Goal: Transaction & Acquisition: Book appointment/travel/reservation

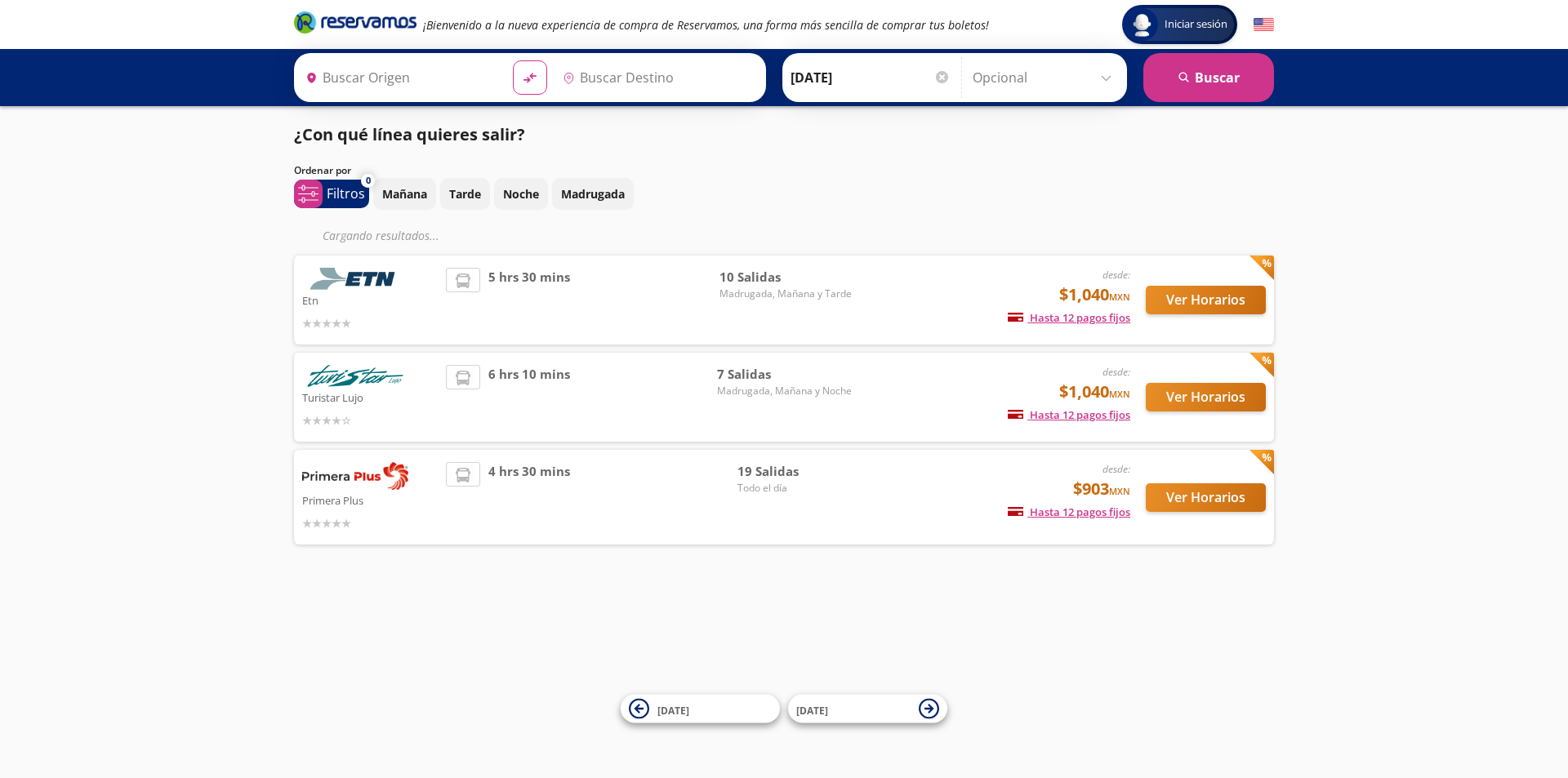
type input "[GEOGRAPHIC_DATA], [GEOGRAPHIC_DATA]"
type input "Querétaro, Querétaro"
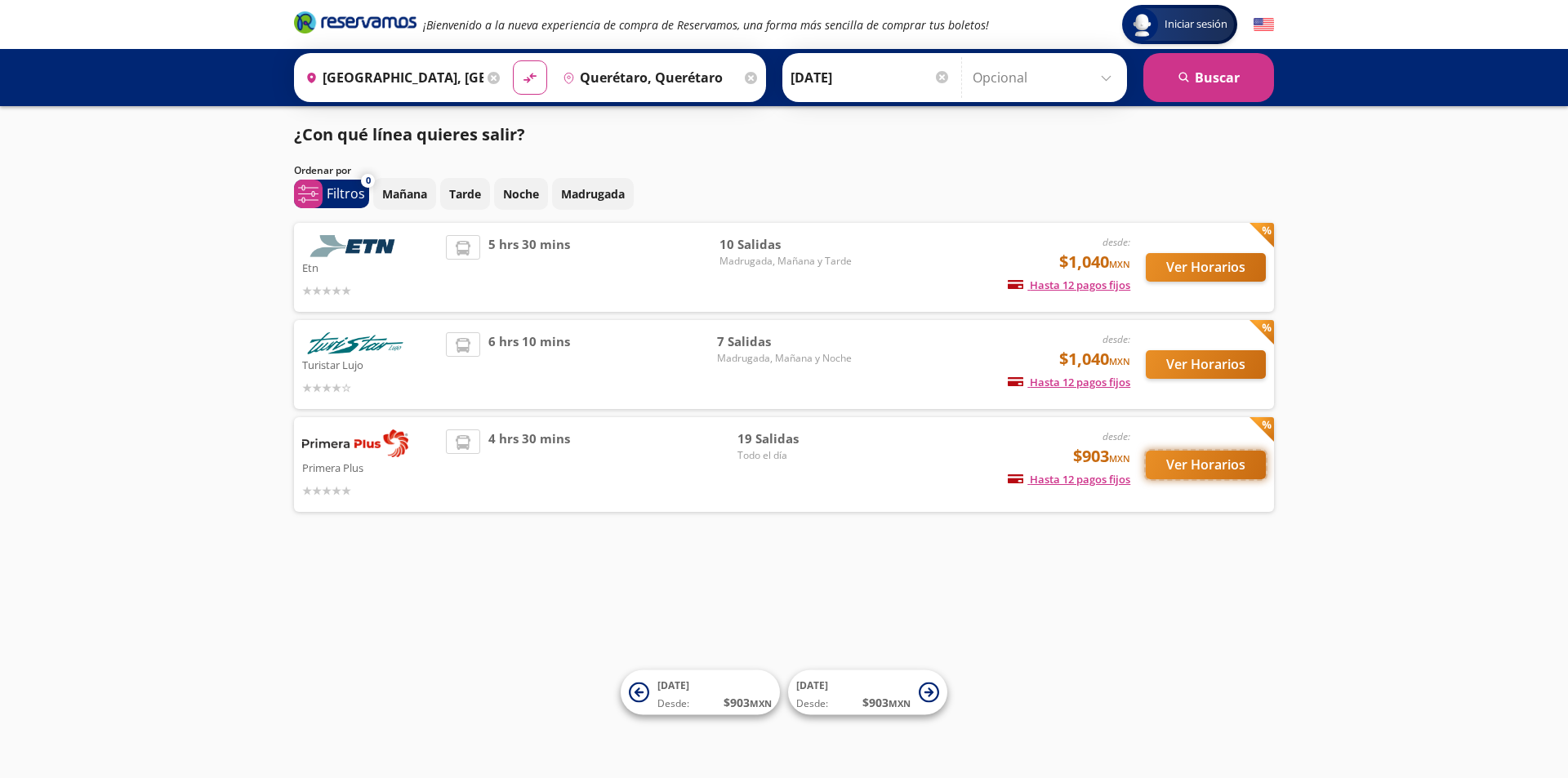
click at [1197, 467] on button "Ver Horarios" at bounding box center [1206, 464] width 120 height 28
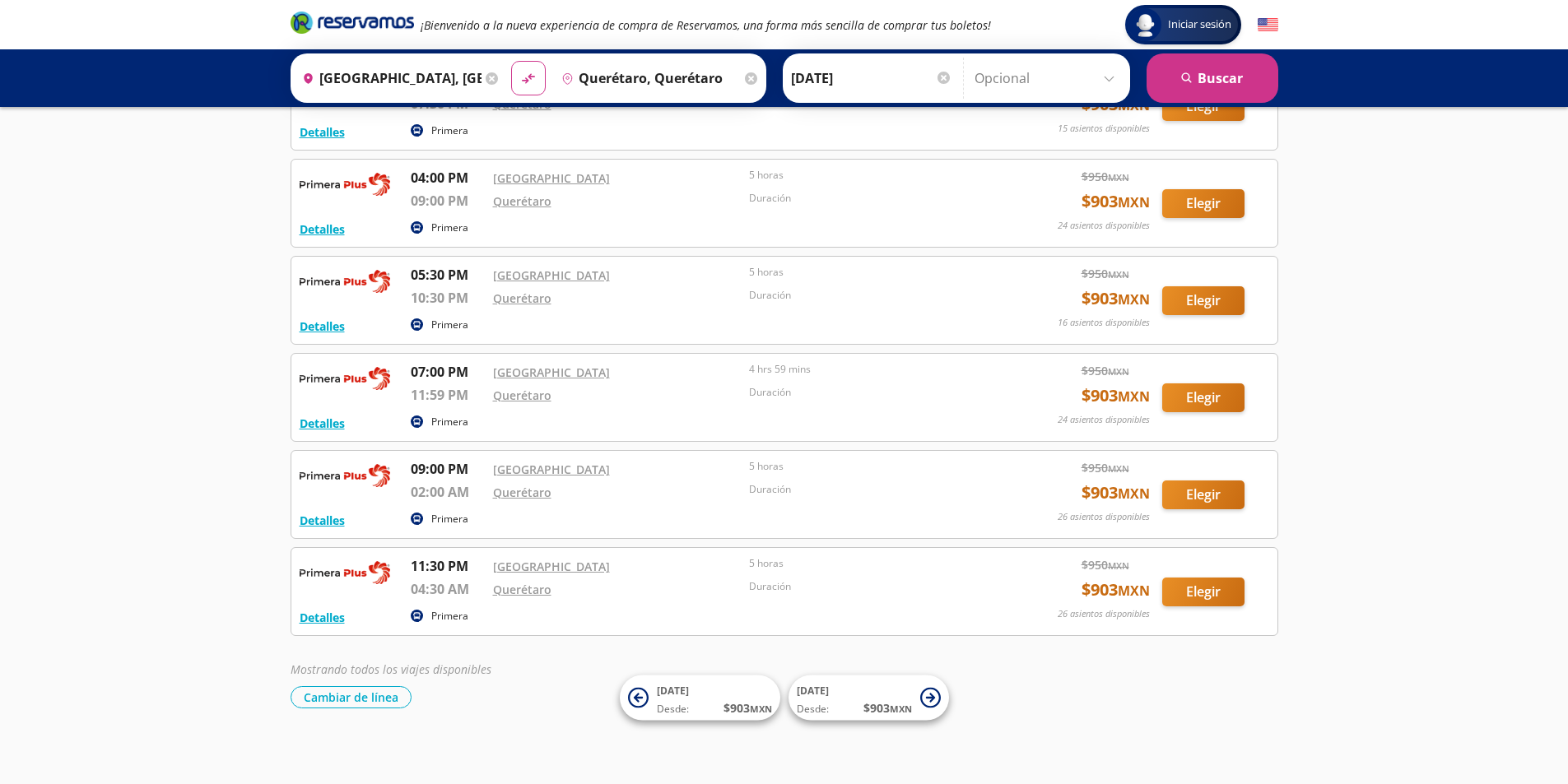
scroll to position [1403, 0]
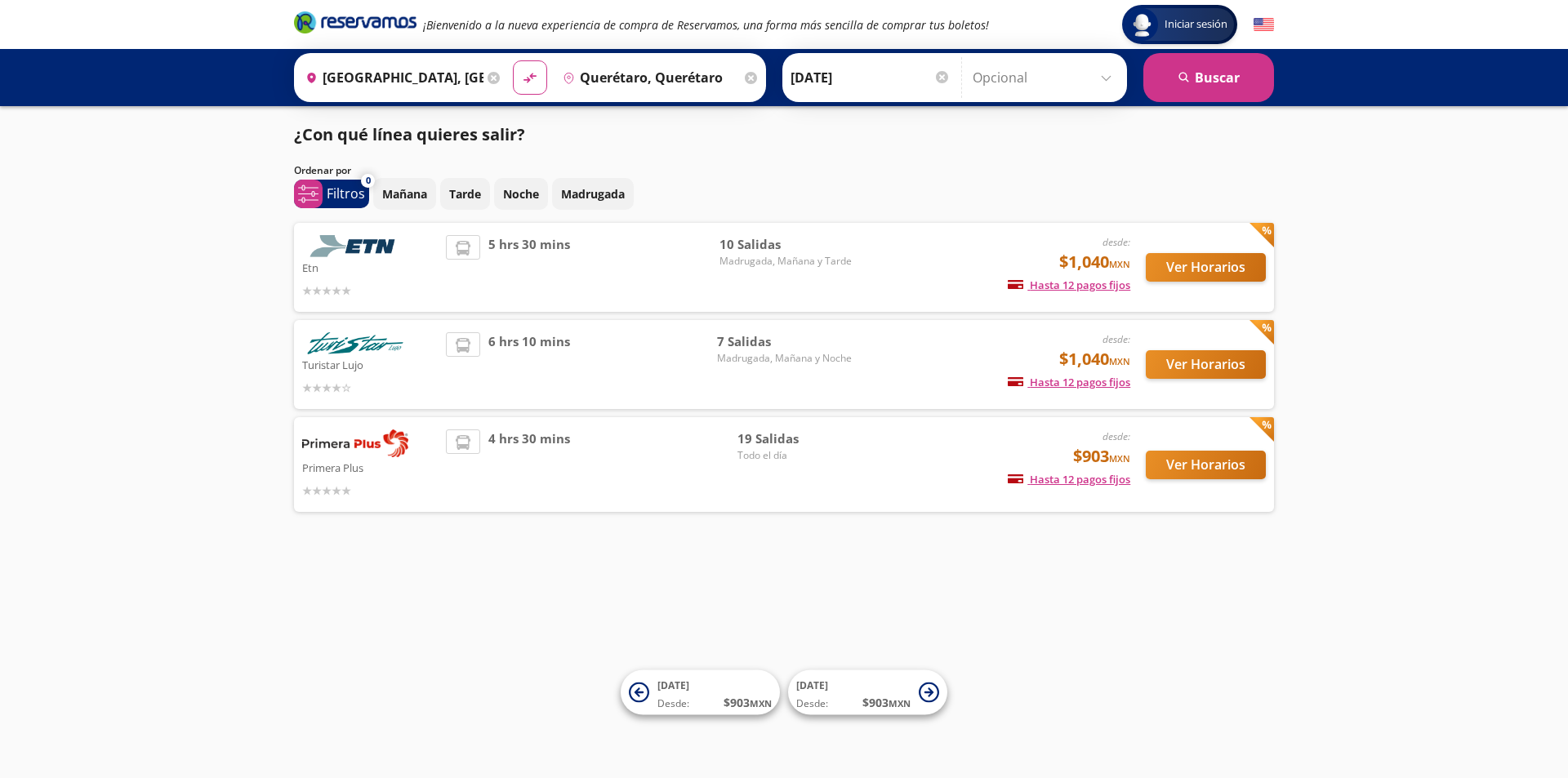
click at [706, 281] on div "5 hrs 30 mins" at bounding box center [583, 267] width 274 height 64
click at [768, 264] on span "Madrugada, Mañana y Tarde" at bounding box center [785, 261] width 133 height 15
click at [1221, 271] on button "Ver Horarios" at bounding box center [1206, 267] width 120 height 28
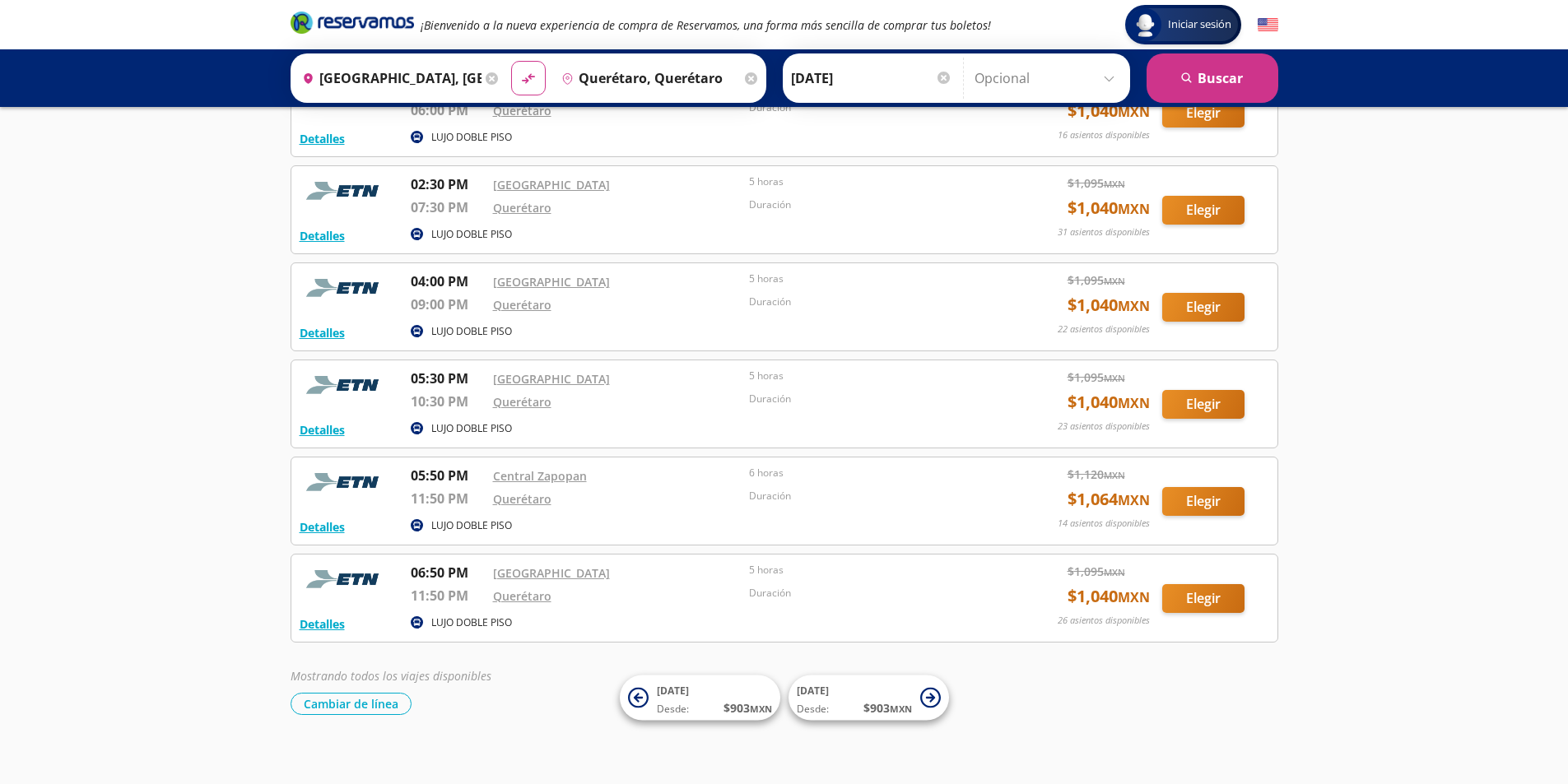
scroll to position [530, 0]
